Goal: Navigation & Orientation: Find specific page/section

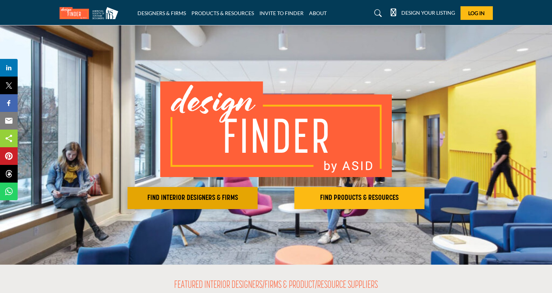
click at [223, 190] on button "FIND INTERIOR DESIGNERS & FIRMS" at bounding box center [193, 198] width 130 height 22
